Goal: Task Accomplishment & Management: Use online tool/utility

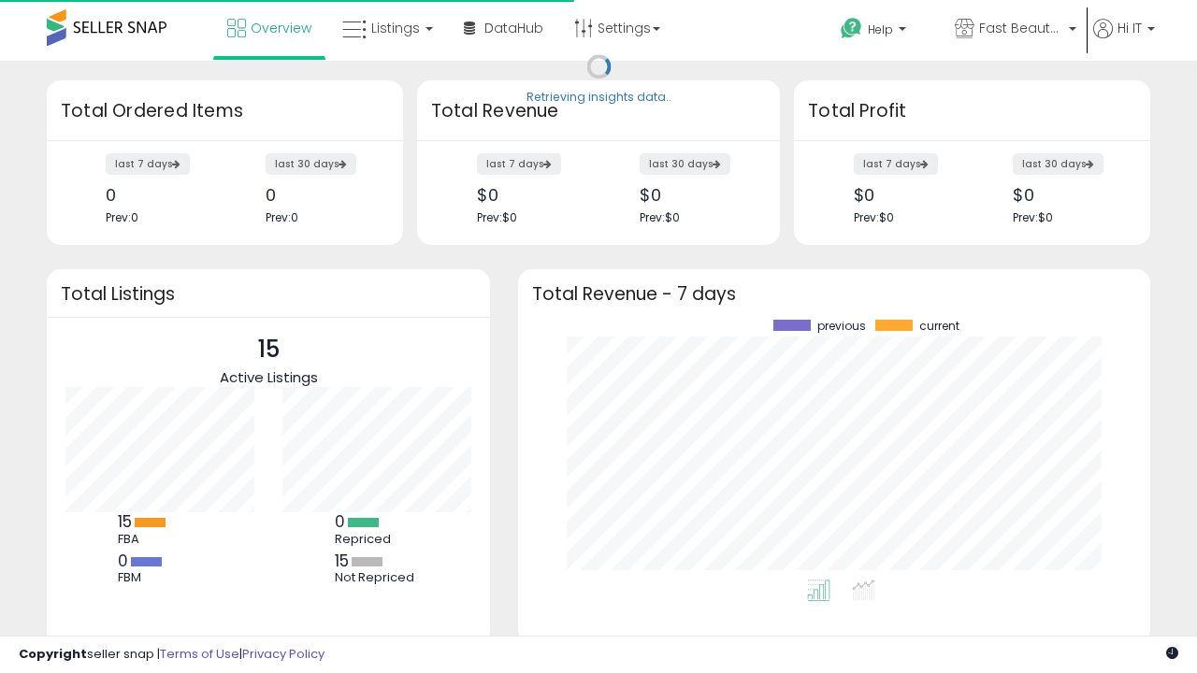
scroll to position [260, 595]
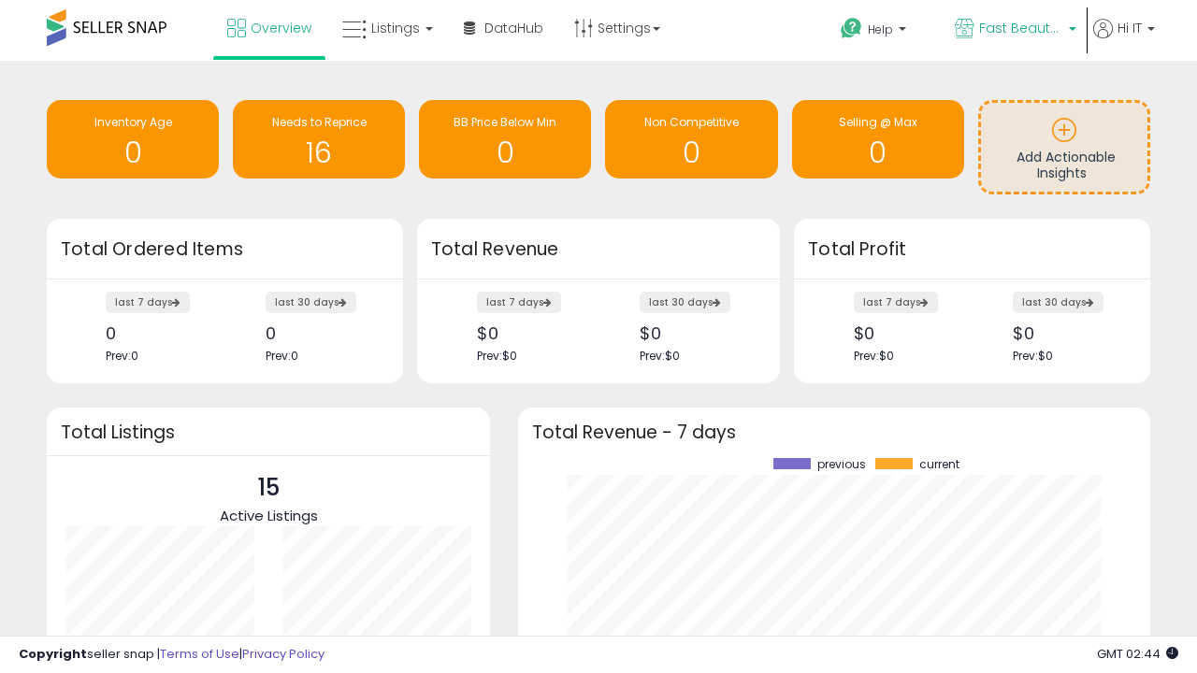
click at [1014, 30] on span "Fast Beauty ([GEOGRAPHIC_DATA])" at bounding box center [1021, 28] width 84 height 19
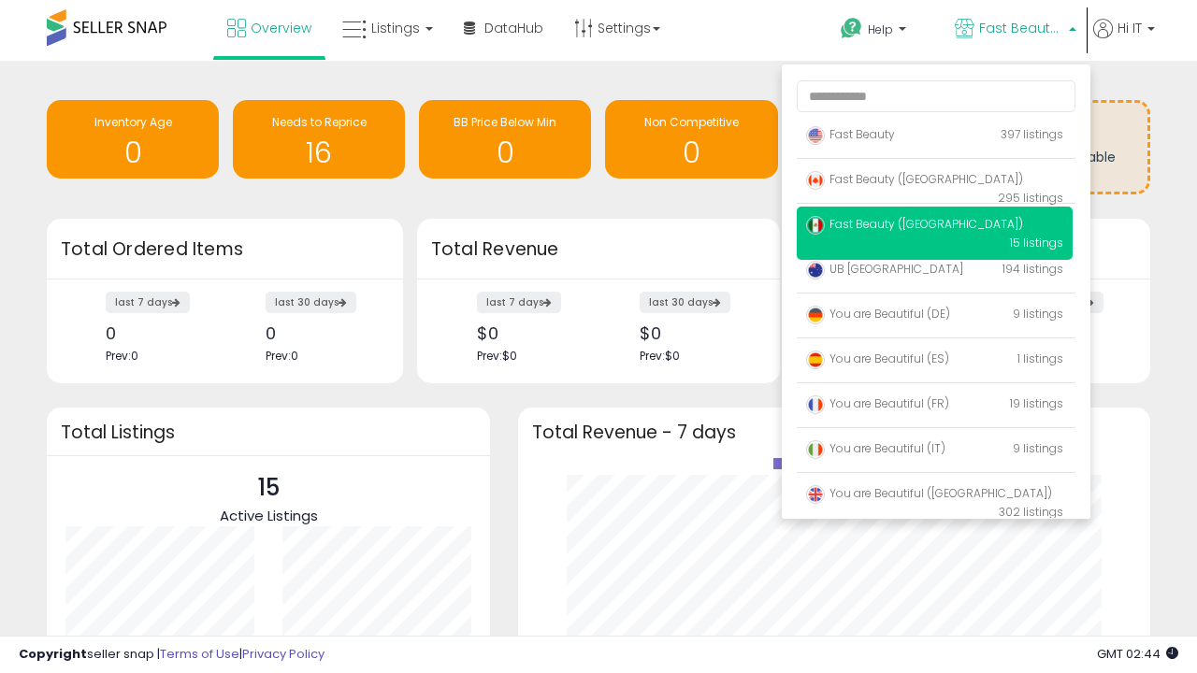
click at [934, 452] on span "You are Beautiful (IT)" at bounding box center [875, 449] width 139 height 16
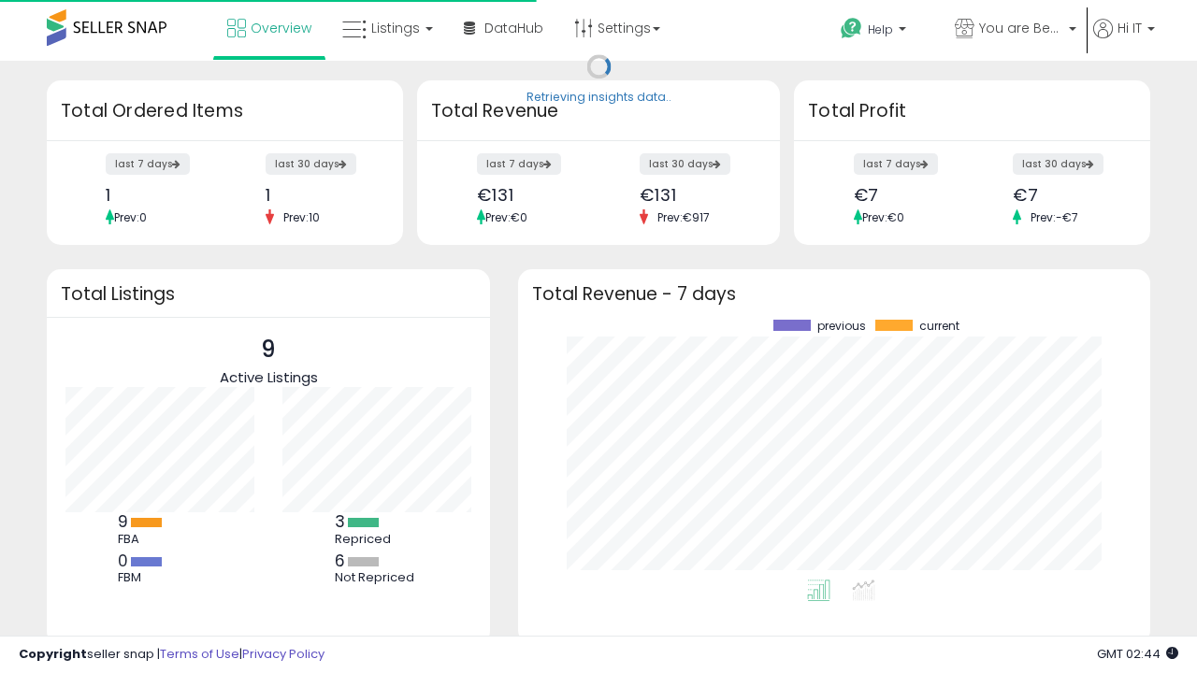
scroll to position [260, 595]
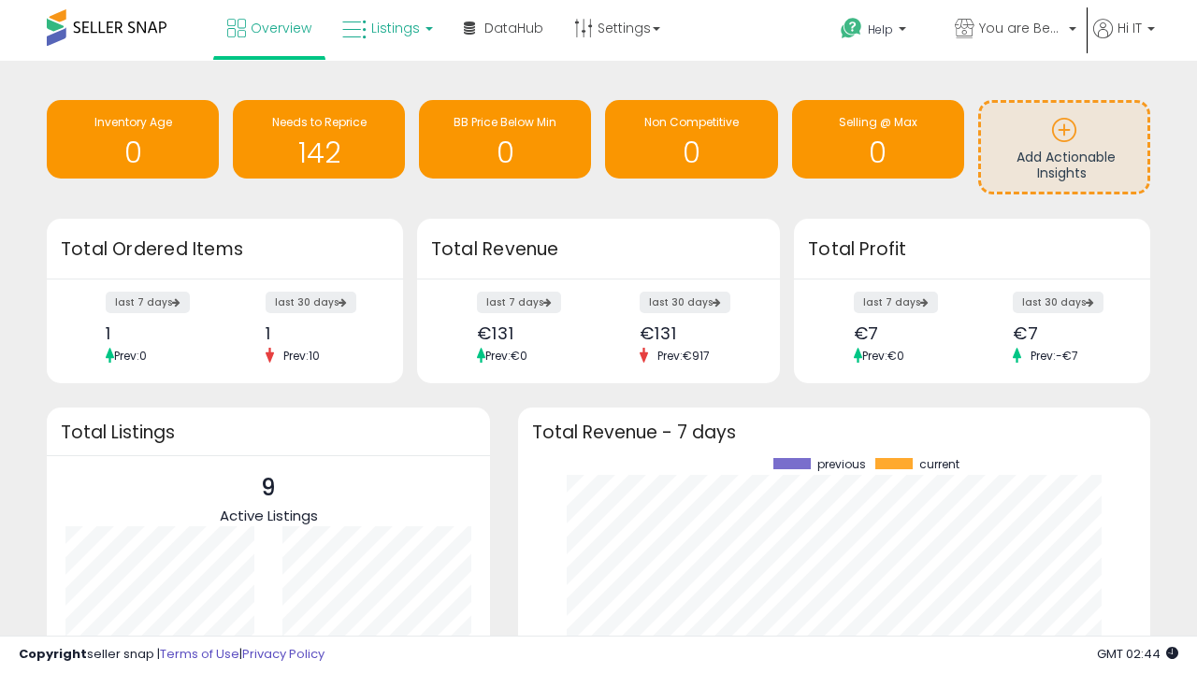
click at [385, 28] on span "Listings" at bounding box center [395, 28] width 49 height 19
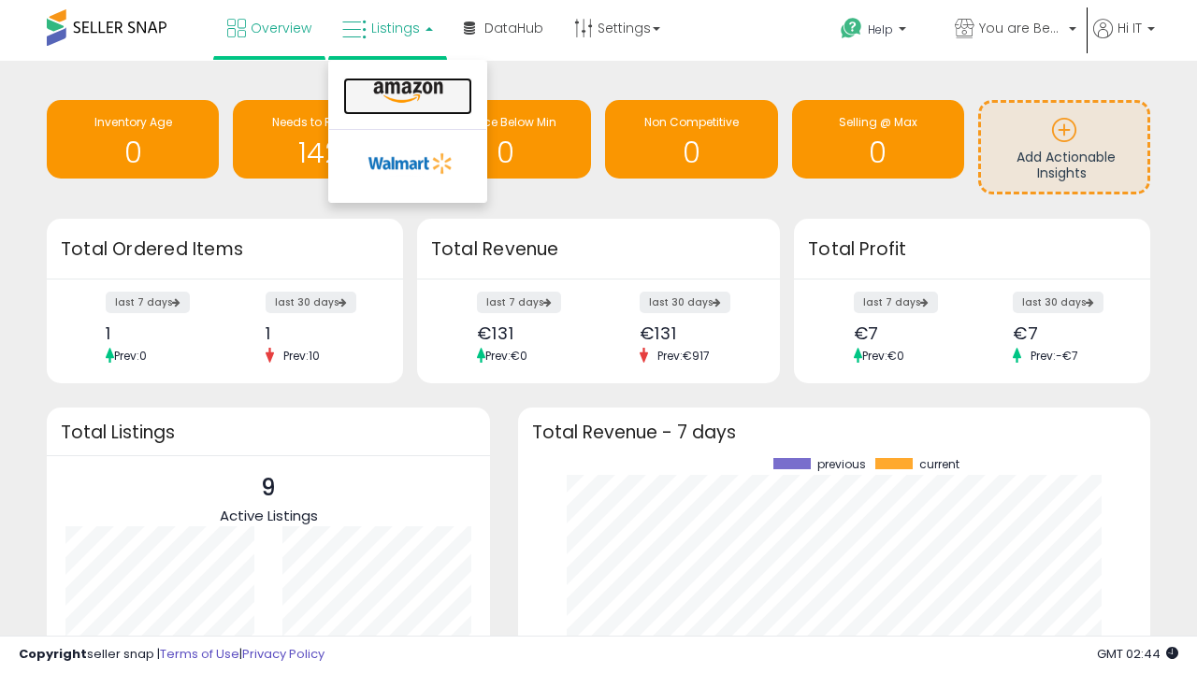
click at [406, 93] on icon at bounding box center [408, 92] width 81 height 24
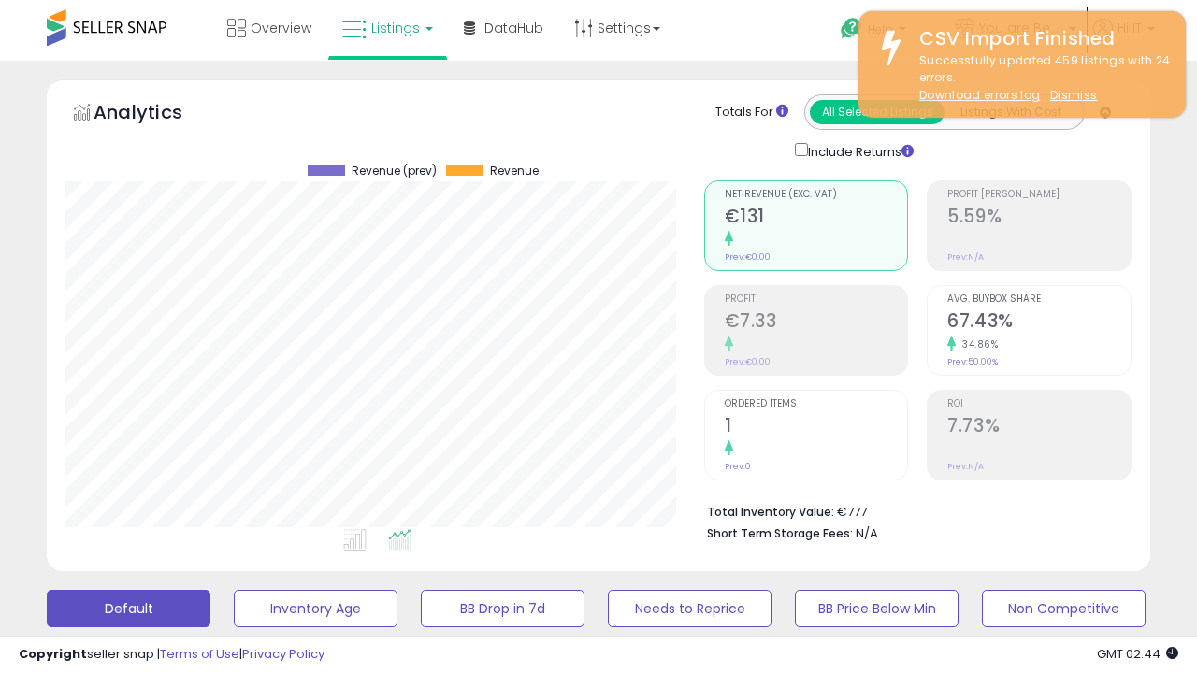
scroll to position [383, 638]
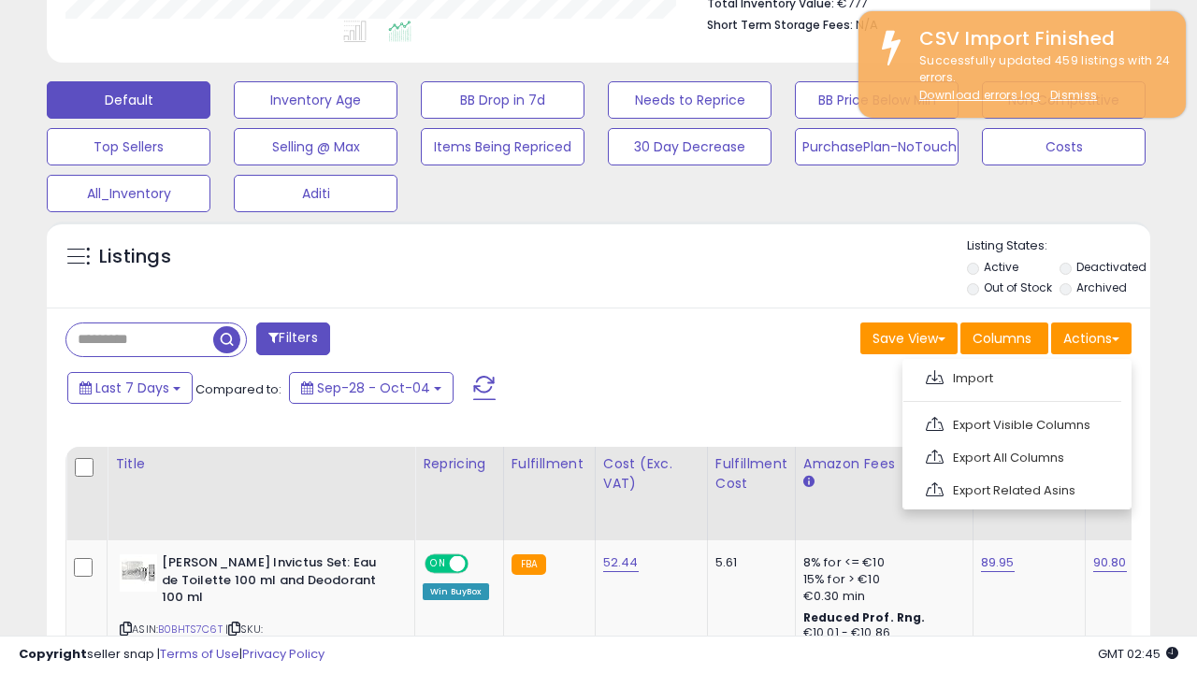
click at [934, 375] on span at bounding box center [935, 377] width 18 height 14
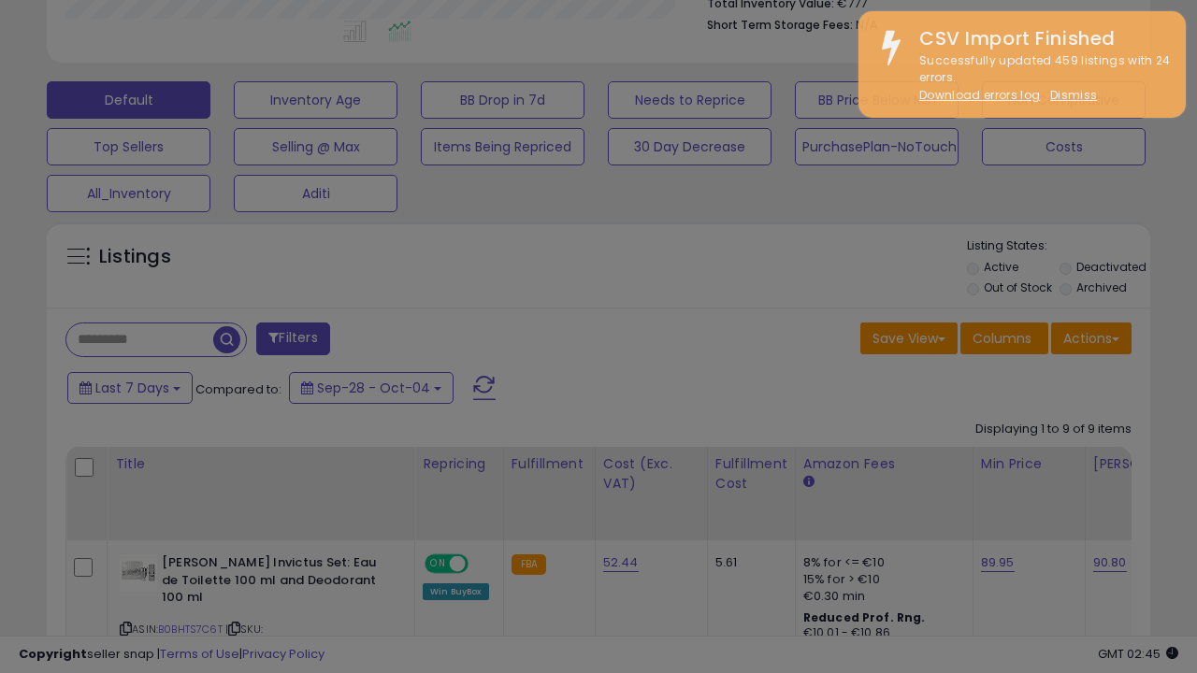
type input "**********"
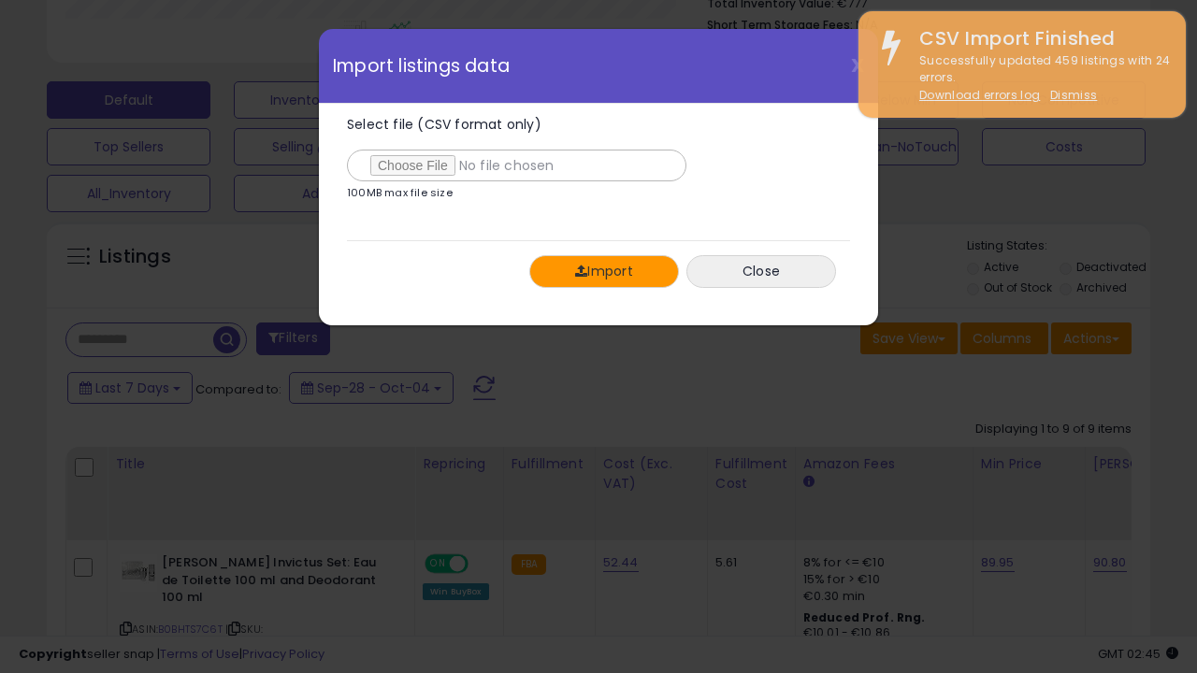
click at [603, 271] on button "Import" at bounding box center [604, 271] width 150 height 33
